Goal: Use online tool/utility

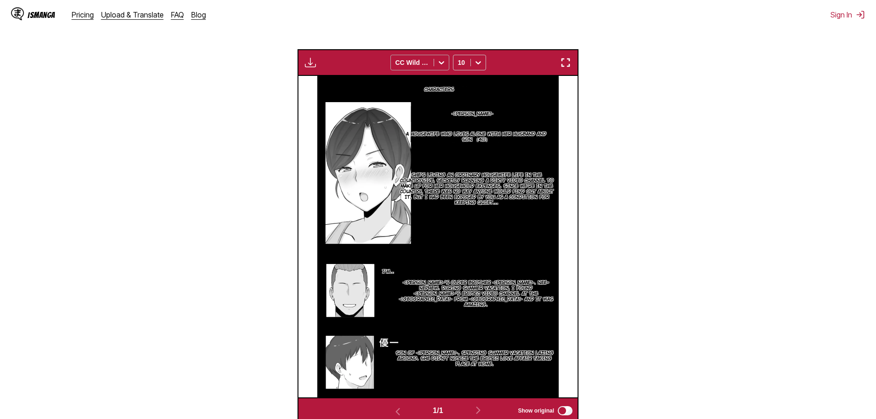
click at [406, 58] on div at bounding box center [412, 62] width 34 height 9
click at [482, 193] on p "She's living an ordinary housewife life in the countryside, secretly running a …" at bounding box center [476, 189] width 163 height 37
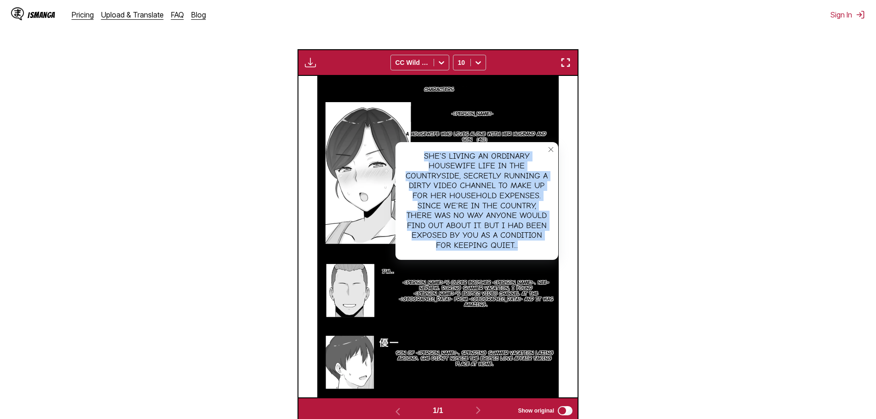
drag, startPoint x: 423, startPoint y: 156, endPoint x: 524, endPoint y: 250, distance: 137.9
click at [524, 250] on div "She's living an ordinary housewife life in the countryside, secretly running a …" at bounding box center [476, 201] width 163 height 118
copy div "She's living an ordinary housewife life in the countryside, secretly running a …"
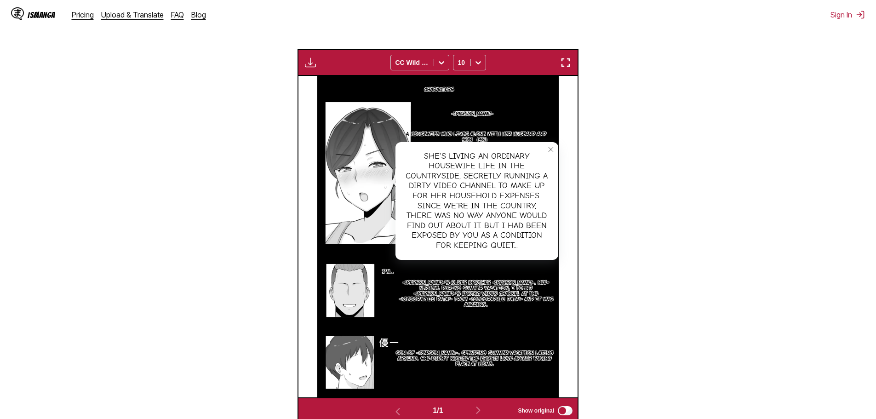
click at [682, 189] on section "From Japanese To English Drop files here, or click to browse. Max file size: 5M…" at bounding box center [437, 155] width 861 height 536
click at [549, 152] on icon "close-tooltip" at bounding box center [550, 149] width 6 height 6
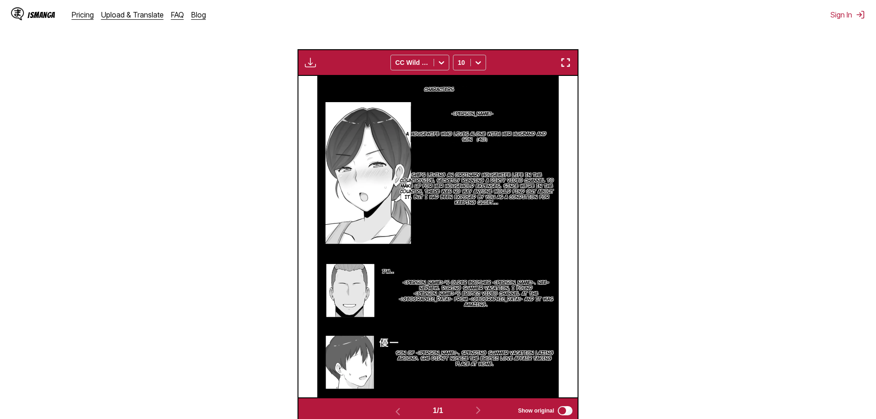
click at [486, 185] on p "She's living an ordinary housewife life in the countryside, secretly running a …" at bounding box center [476, 189] width 163 height 37
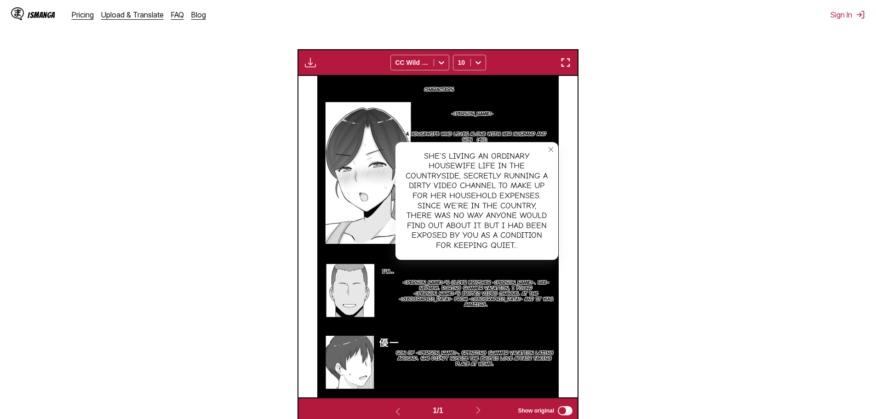
click at [551, 147] on icon "close-tooltip" at bounding box center [550, 149] width 6 height 6
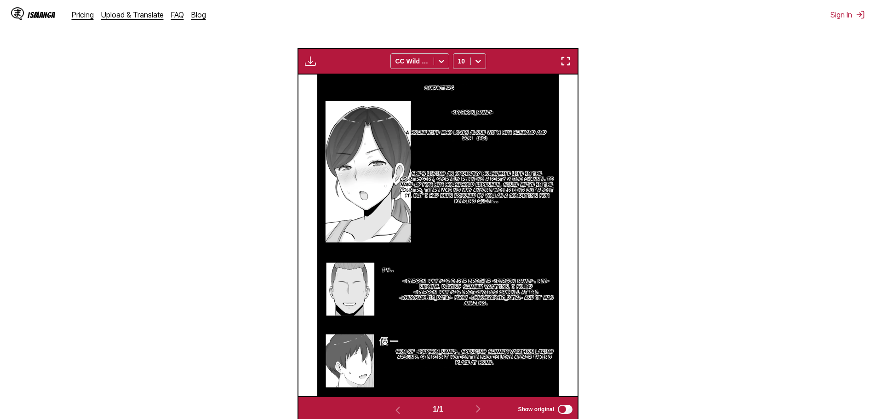
scroll to position [259, 0]
